Goal: Information Seeking & Learning: Learn about a topic

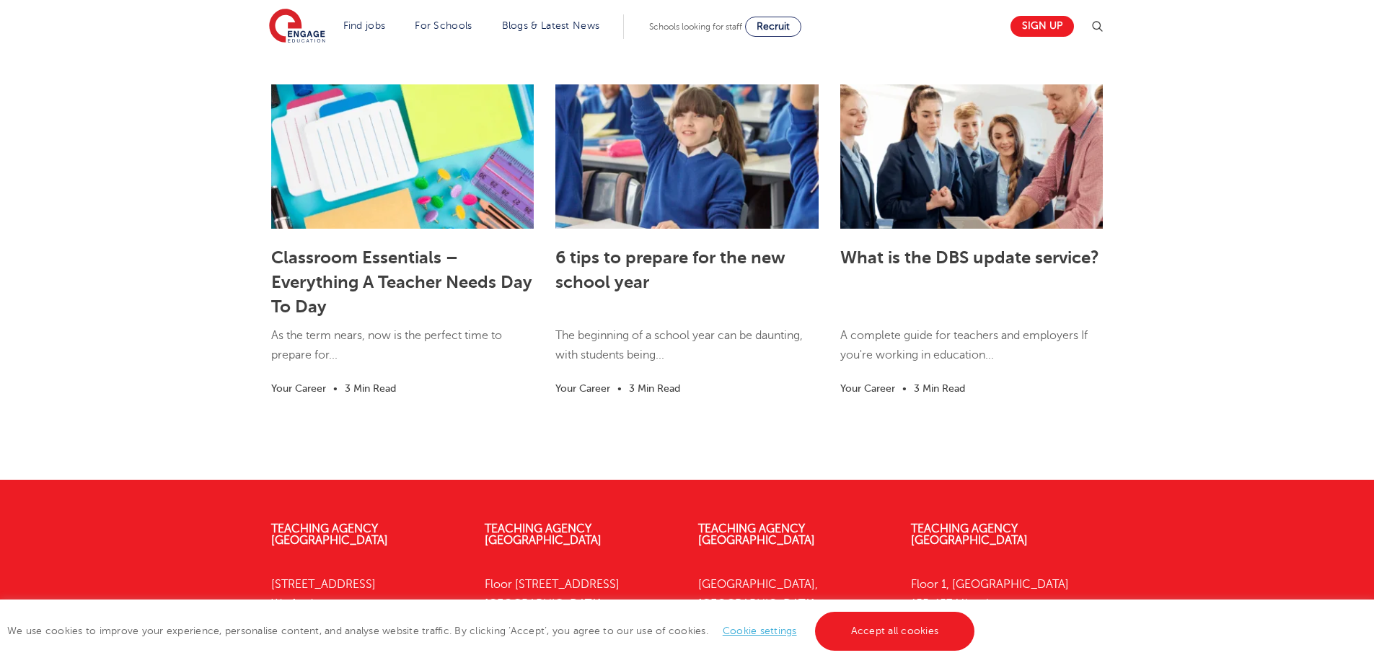
scroll to position [2607, 0]
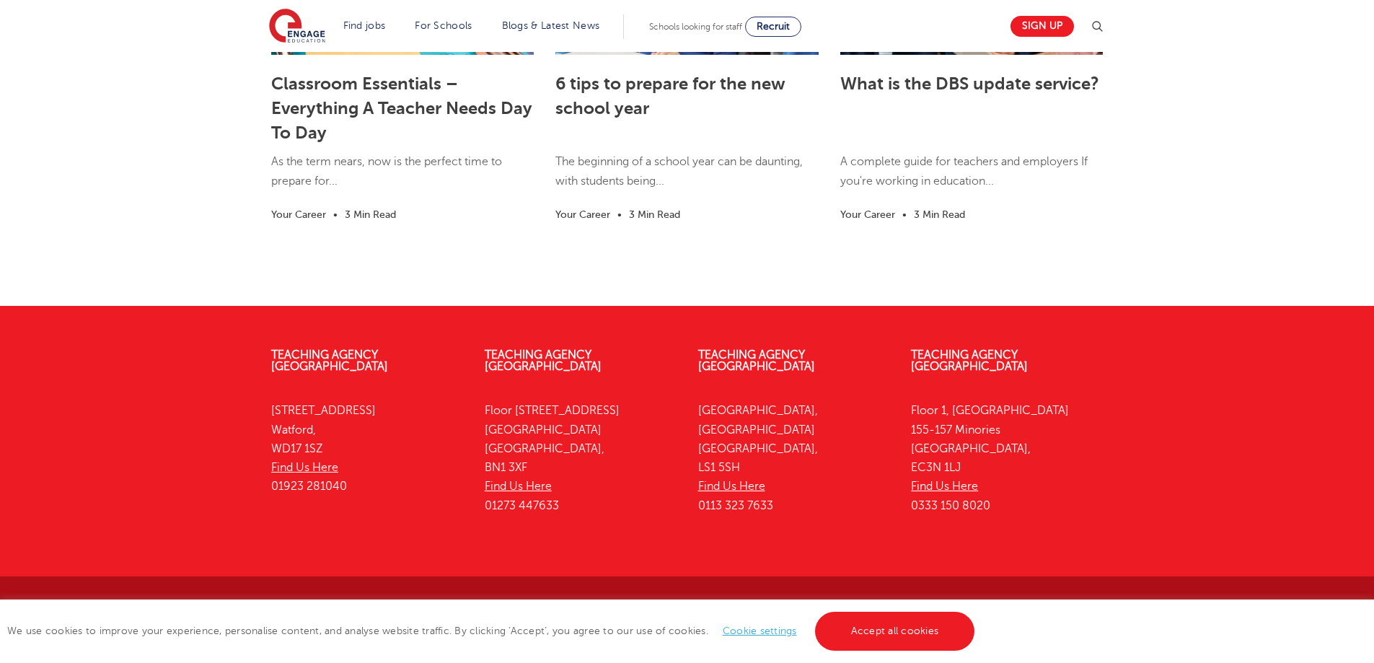
click at [737, 632] on link "Cookie settings" at bounding box center [759, 630] width 74 height 11
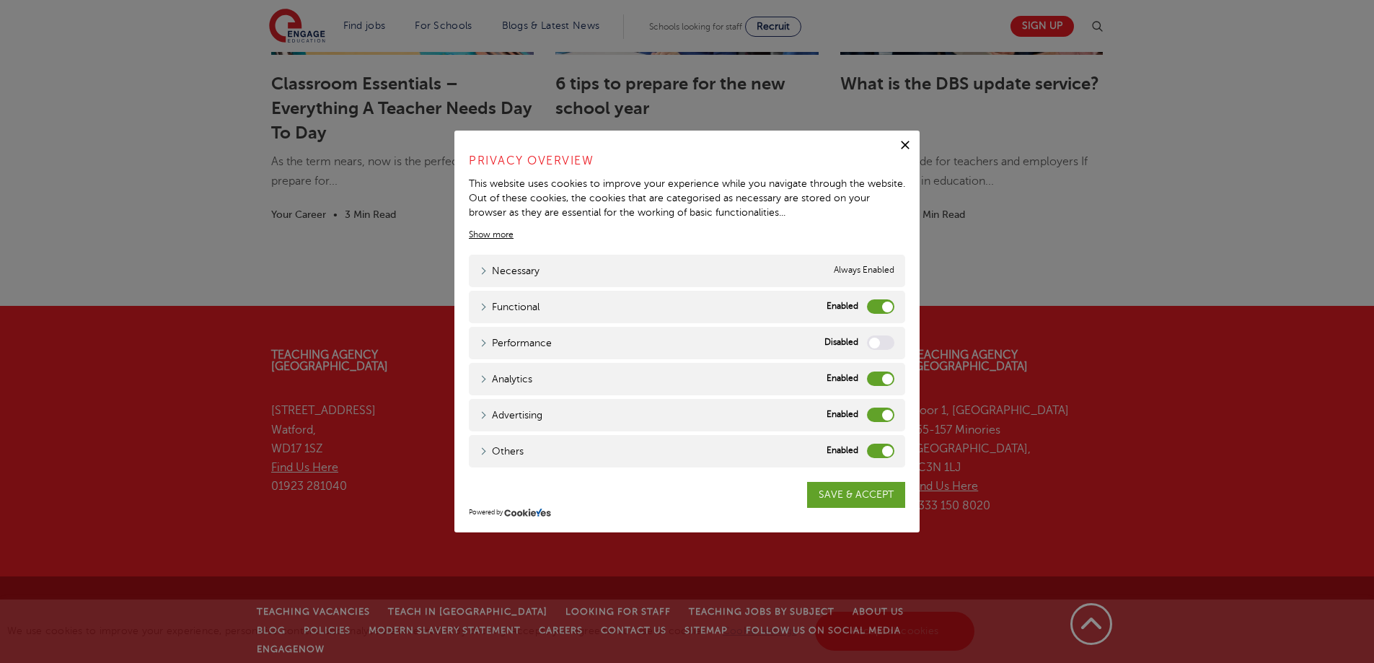
click at [870, 451] on label "Others" at bounding box center [880, 450] width 27 height 14
click at [0, 0] on input "Others" at bounding box center [0, 0] width 0 height 0
click at [872, 410] on label "Advertising" at bounding box center [880, 414] width 27 height 14
click at [0, 0] on input "Advertising" at bounding box center [0, 0] width 0 height 0
click at [872, 375] on label "Analytics" at bounding box center [880, 378] width 27 height 14
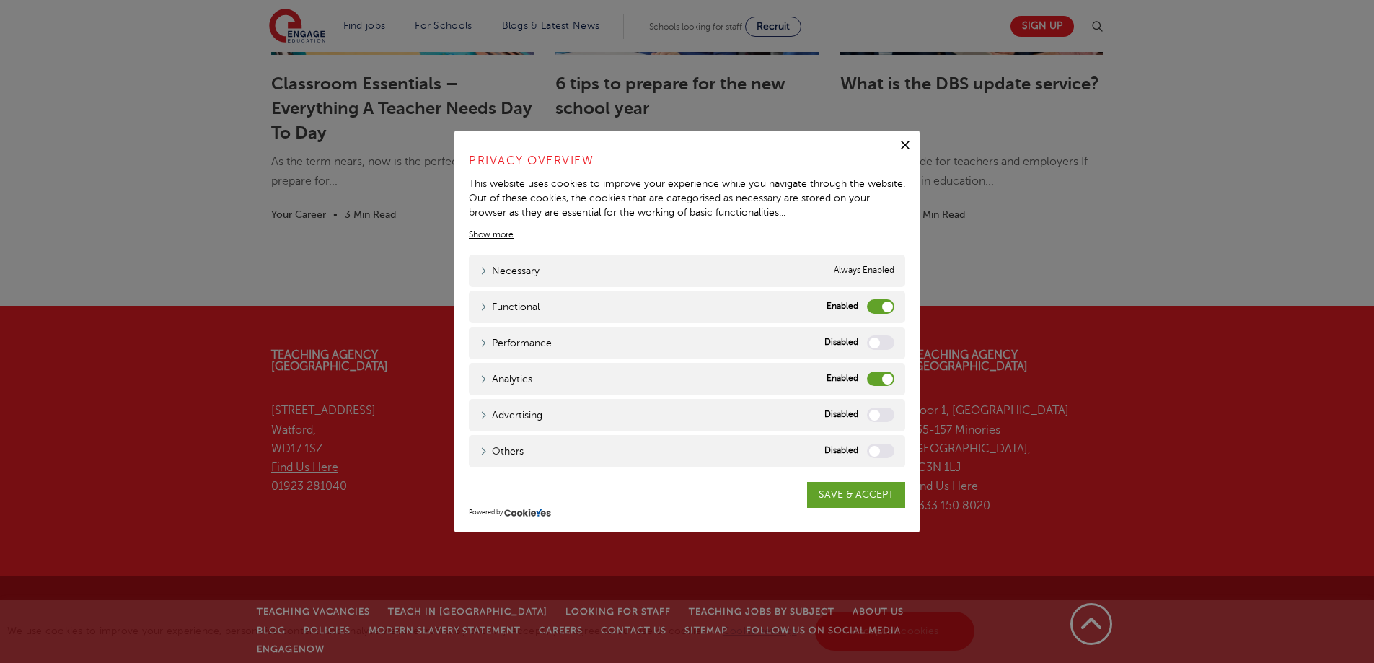
click at [0, 0] on input "Analytics" at bounding box center [0, 0] width 0 height 0
click at [869, 304] on label "Functional" at bounding box center [880, 306] width 27 height 14
click at [0, 0] on input "Functional" at bounding box center [0, 0] width 0 height 0
click at [818, 495] on link "SAVE & ACCEPT" at bounding box center [856, 495] width 98 height 26
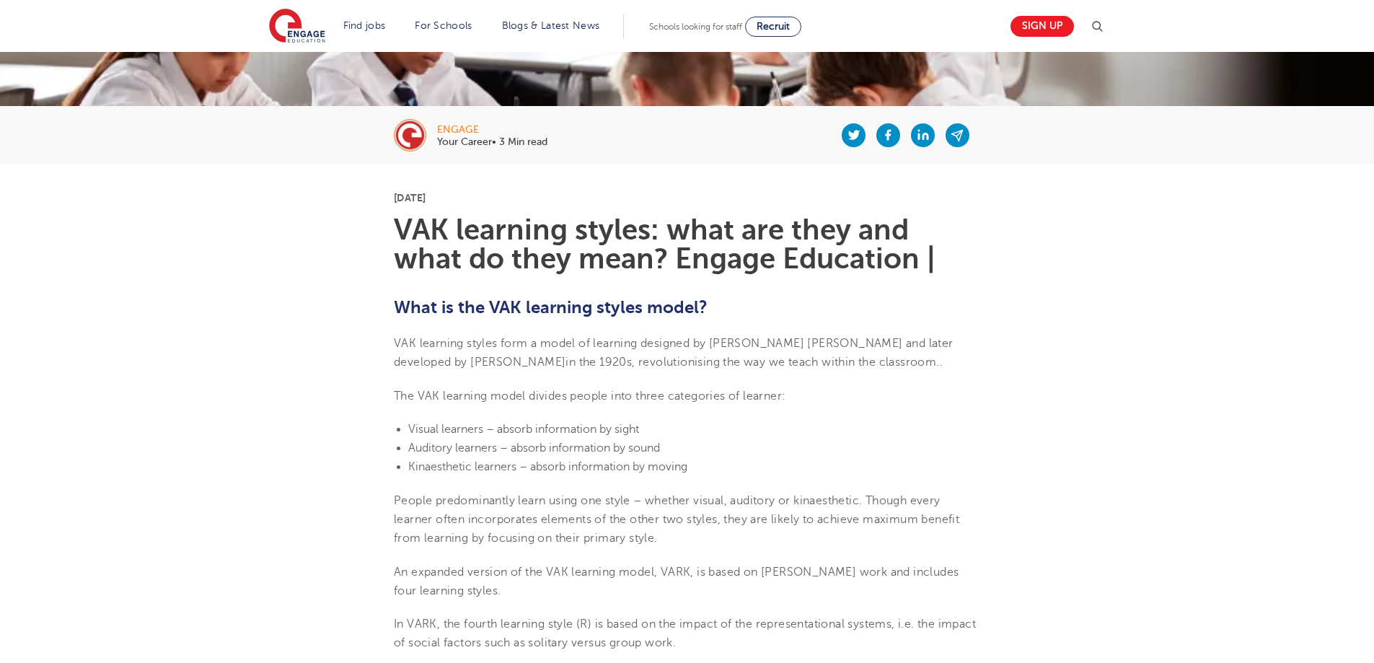
scroll to position [227, 0]
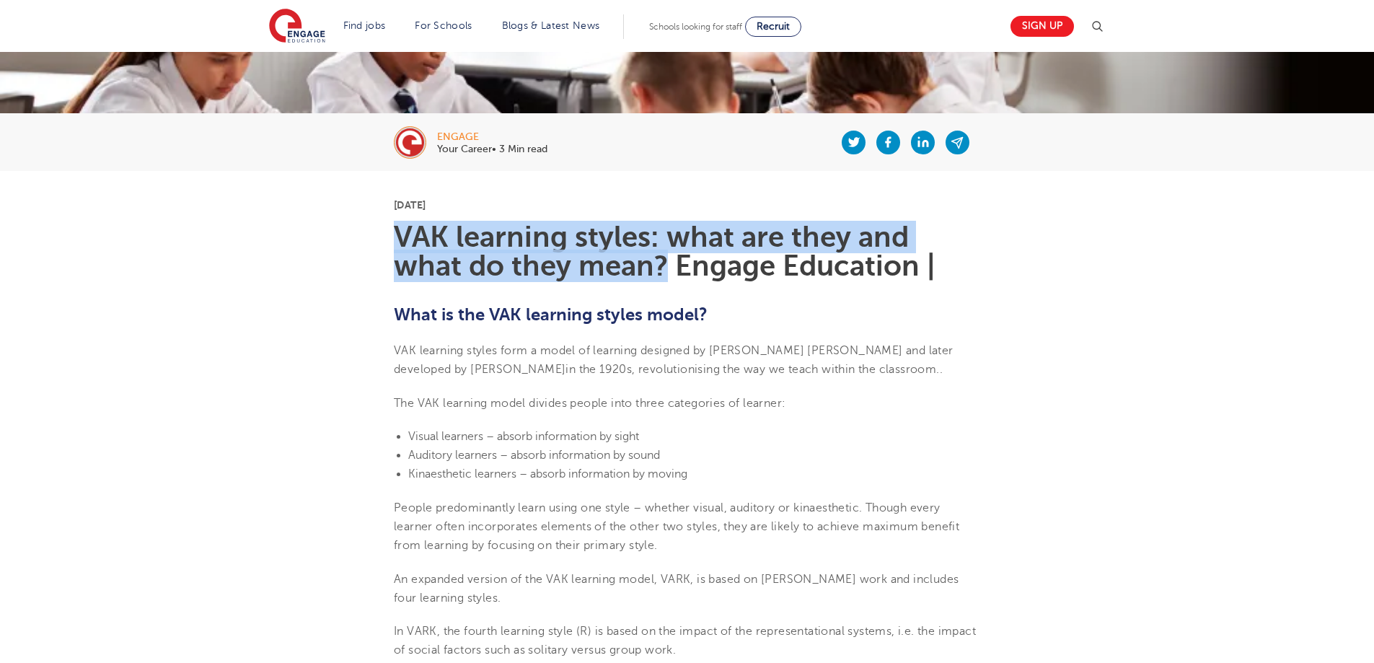
drag, startPoint x: 399, startPoint y: 232, endPoint x: 665, endPoint y: 269, distance: 268.6
click at [665, 269] on h1 "VAK learning styles: what are they and what do they mean? Engage Education |" at bounding box center [687, 252] width 586 height 58
copy h1 "VAK learning styles: what are they and what do they mean?"
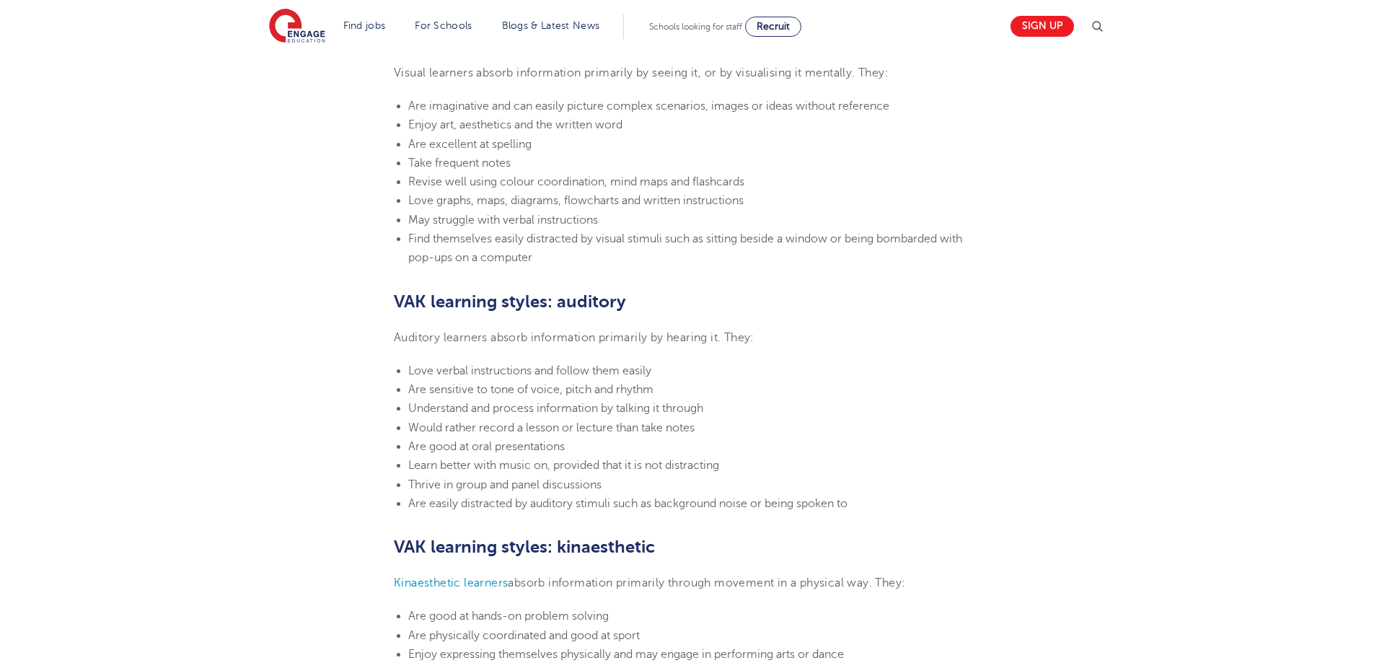
scroll to position [1381, 0]
